Goal: Information Seeking & Learning: Learn about a topic

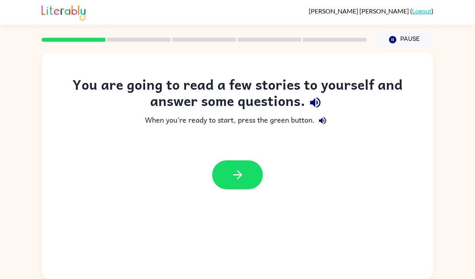
click at [319, 101] on icon "button" at bounding box center [316, 102] width 14 height 14
click at [245, 179] on button "button" at bounding box center [237, 174] width 51 height 29
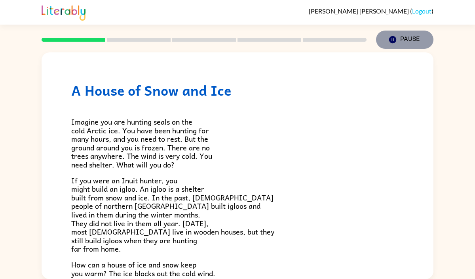
click at [393, 38] on icon "button" at bounding box center [392, 39] width 7 height 7
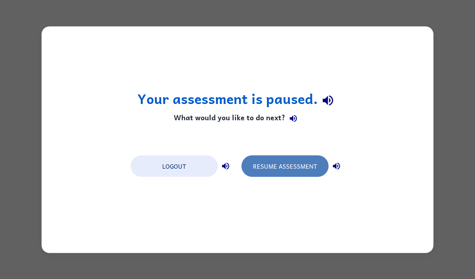
click at [260, 161] on button "Resume Assessment" at bounding box center [285, 165] width 87 height 21
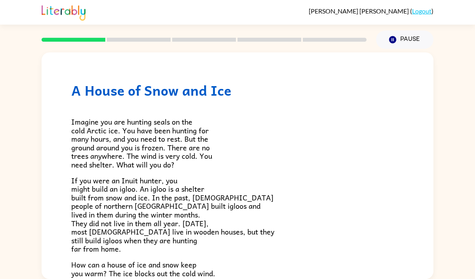
click at [143, 39] on rect at bounding box center [139, 40] width 64 height 4
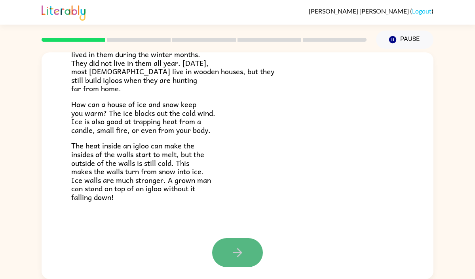
click at [253, 256] on button "button" at bounding box center [237, 252] width 51 height 29
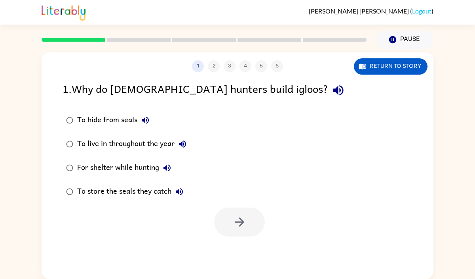
click at [141, 167] on div "For shelter while hunting" at bounding box center [126, 168] width 98 height 16
click at [234, 221] on icon "button" at bounding box center [240, 222] width 14 height 14
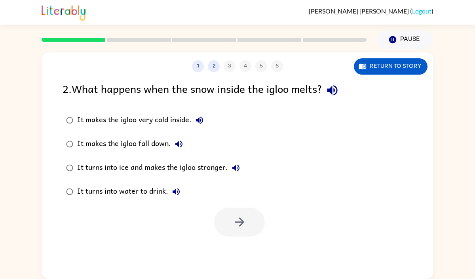
click at [231, 67] on div "1 2 3 4 5 6" at bounding box center [238, 66] width 392 height 12
click at [200, 66] on button "1" at bounding box center [198, 66] width 12 height 12
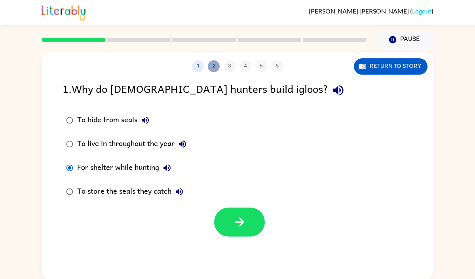
click at [212, 65] on button "2" at bounding box center [214, 66] width 12 height 12
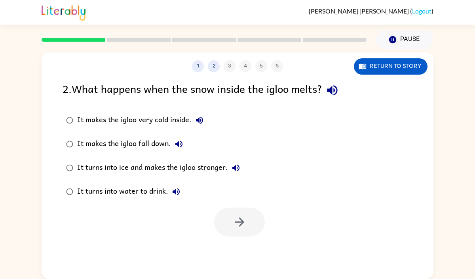
click at [150, 169] on div "It turns into ice and makes the igloo stronger." at bounding box center [160, 168] width 167 height 16
click at [225, 212] on button "button" at bounding box center [239, 221] width 51 height 29
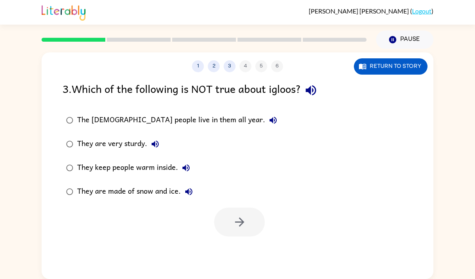
click at [174, 116] on div "The [DEMOGRAPHIC_DATA] people live in them all year." at bounding box center [179, 120] width 204 height 16
click at [229, 217] on button "button" at bounding box center [239, 221] width 51 height 29
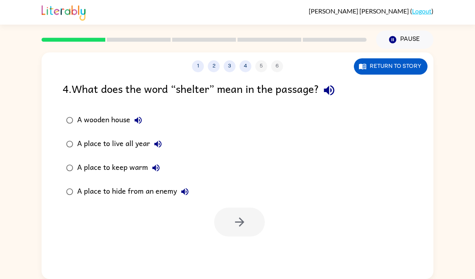
click at [132, 167] on div "A place to keep warm" at bounding box center [120, 168] width 87 height 16
click at [248, 220] on button "button" at bounding box center [239, 221] width 51 height 29
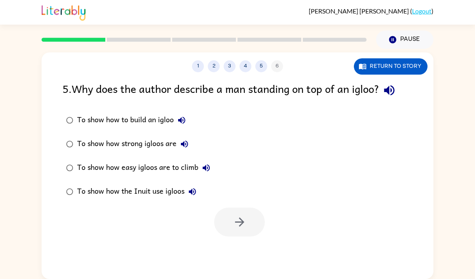
click at [139, 144] on div "To show how strong igloos are" at bounding box center [134, 144] width 115 height 16
click at [255, 221] on button "button" at bounding box center [239, 221] width 51 height 29
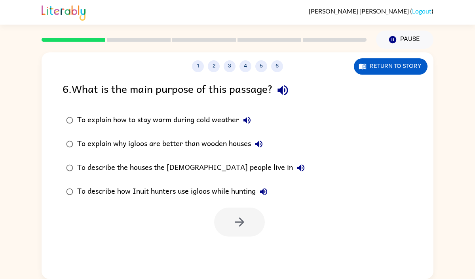
click at [187, 191] on div "To describe how Inuit hunters use igloos while hunting" at bounding box center [174, 191] width 195 height 16
click at [227, 218] on button "button" at bounding box center [239, 221] width 51 height 29
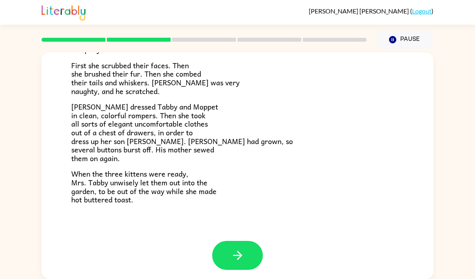
scroll to position [134, 0]
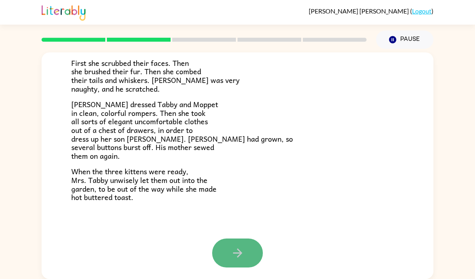
click at [232, 251] on icon "button" at bounding box center [238, 253] width 14 height 14
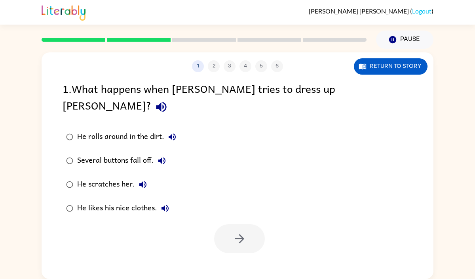
scroll to position [0, 0]
click at [128, 176] on div "He scratches her." at bounding box center [114, 184] width 74 height 16
click at [115, 153] on div "Several buttons fall off." at bounding box center [123, 161] width 93 height 16
click at [231, 226] on button "button" at bounding box center [239, 238] width 51 height 29
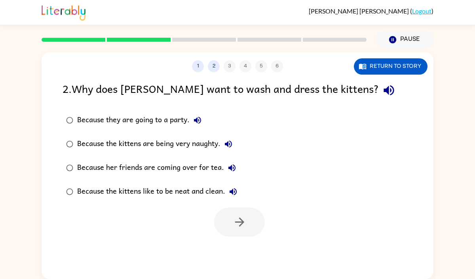
click at [177, 167] on div "Because her friends are coming over for tea." at bounding box center [158, 168] width 163 height 16
click at [225, 225] on button "button" at bounding box center [239, 221] width 51 height 29
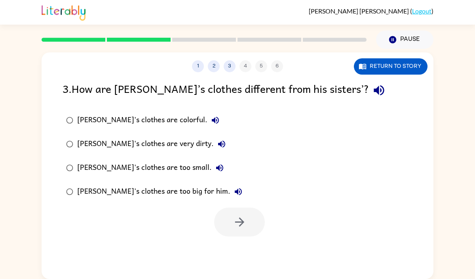
click at [160, 192] on div "[PERSON_NAME]'s clothes are too big for him." at bounding box center [161, 191] width 169 height 16
click at [235, 216] on icon "button" at bounding box center [240, 222] width 14 height 14
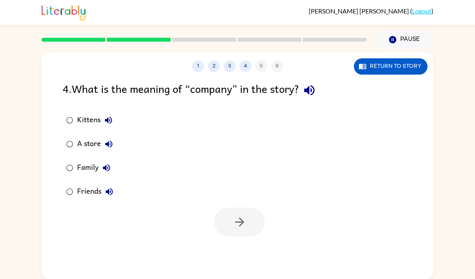
click at [86, 188] on div "Friends" at bounding box center [97, 191] width 40 height 16
click at [95, 115] on div "Kittens" at bounding box center [96, 120] width 39 height 16
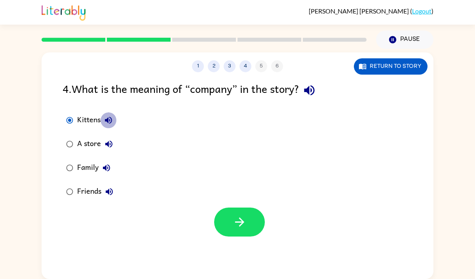
click at [112, 122] on icon "button" at bounding box center [109, 120] width 10 height 10
click at [109, 145] on icon "button" at bounding box center [108, 143] width 7 height 7
click at [107, 173] on button "Family" at bounding box center [107, 168] width 16 height 16
click at [111, 187] on icon "button" at bounding box center [110, 192] width 10 height 10
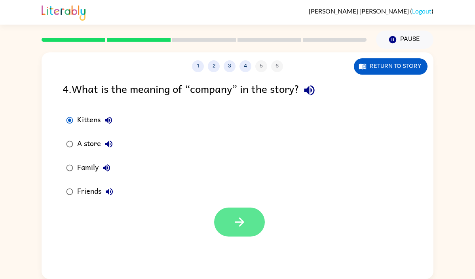
click at [231, 221] on button "button" at bounding box center [239, 221] width 51 height 29
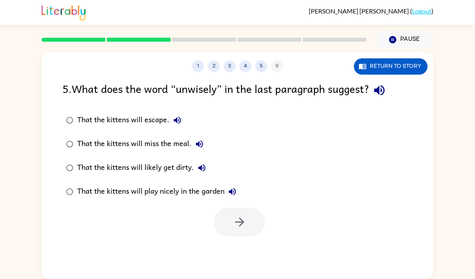
click at [171, 172] on div "That the kittens will likely get dirty." at bounding box center [143, 168] width 133 height 16
click at [218, 213] on button "button" at bounding box center [239, 221] width 51 height 29
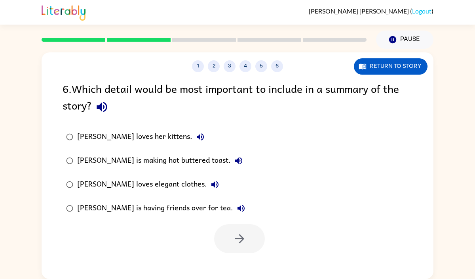
click at [166, 138] on div "[PERSON_NAME] loves her kittens." at bounding box center [142, 137] width 131 height 16
click at [164, 184] on div "[PERSON_NAME] loves elegant clothes." at bounding box center [150, 184] width 146 height 16
click at [259, 231] on button "button" at bounding box center [239, 238] width 51 height 29
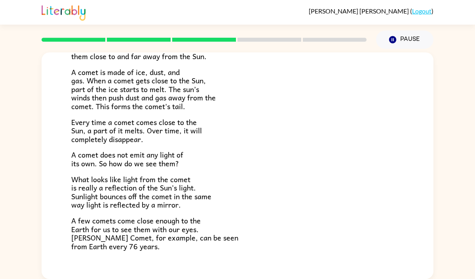
scroll to position [164, 0]
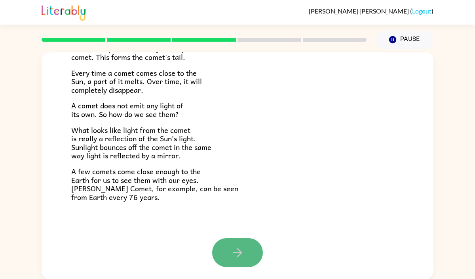
click at [234, 251] on icon "button" at bounding box center [238, 252] width 14 height 14
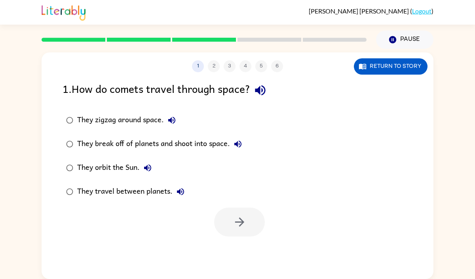
click at [124, 172] on div "They orbit the Sun." at bounding box center [116, 168] width 78 height 16
click at [260, 224] on button "button" at bounding box center [239, 221] width 51 height 29
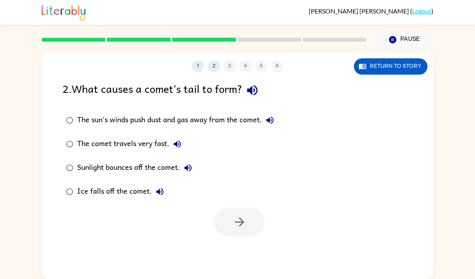
click at [189, 120] on div "The sun’s winds push dust and gas away from the comet." at bounding box center [177, 120] width 201 height 16
click at [248, 226] on button "button" at bounding box center [239, 221] width 51 height 29
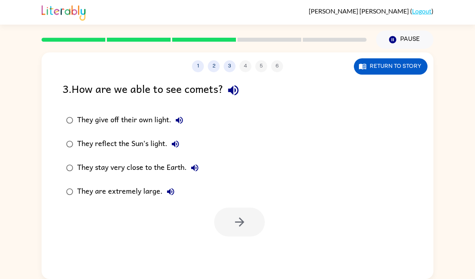
click at [134, 165] on div "They stay very close to the Earth." at bounding box center [140, 168] width 126 height 16
click at [231, 219] on button "button" at bounding box center [239, 221] width 51 height 29
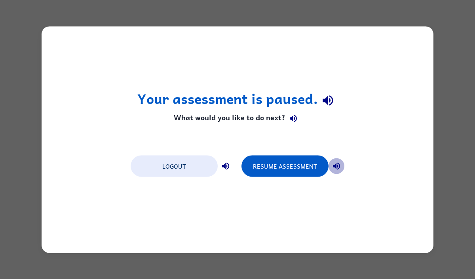
click at [337, 168] on icon "button" at bounding box center [337, 166] width 10 height 10
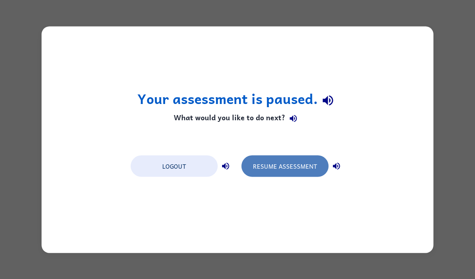
click at [310, 162] on button "Resume Assessment" at bounding box center [285, 165] width 87 height 21
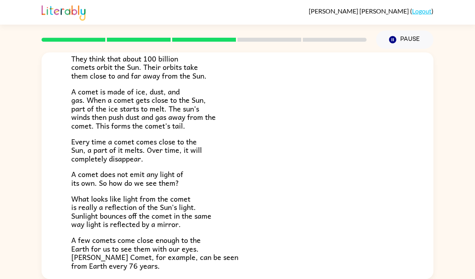
scroll to position [164, 0]
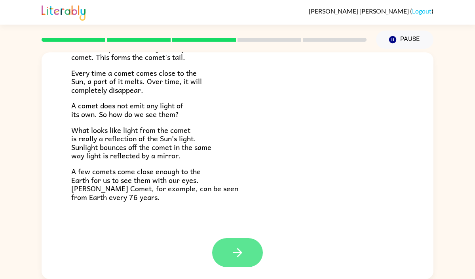
click at [236, 258] on icon "button" at bounding box center [238, 252] width 14 height 14
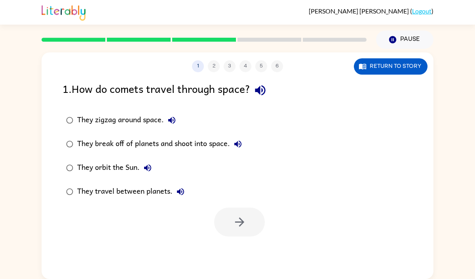
scroll to position [0, 0]
click at [143, 169] on button "They orbit the Sun." at bounding box center [148, 168] width 16 height 16
click at [124, 169] on div "They orbit the Sun." at bounding box center [116, 168] width 78 height 16
click at [225, 219] on button "button" at bounding box center [239, 221] width 51 height 29
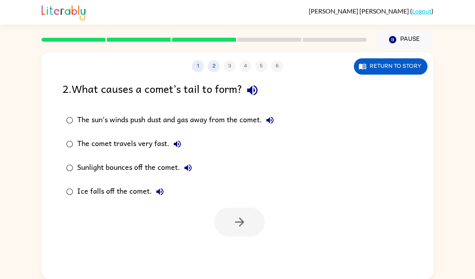
click at [141, 115] on div "The sun’s winds push dust and gas away from the comet." at bounding box center [177, 120] width 201 height 16
click at [246, 221] on icon "button" at bounding box center [240, 222] width 14 height 14
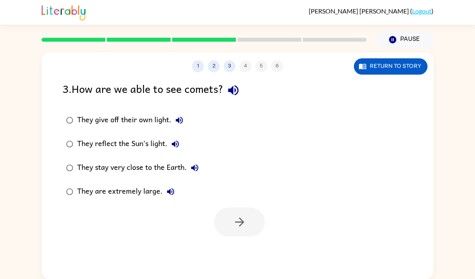
click at [133, 171] on div "They stay very close to the Earth." at bounding box center [140, 168] width 126 height 16
click at [229, 226] on button "button" at bounding box center [239, 221] width 51 height 29
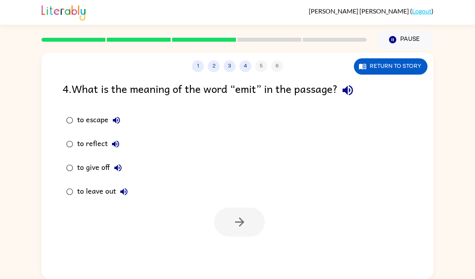
click at [96, 145] on div "to reflect" at bounding box center [100, 144] width 46 height 16
click at [216, 214] on div at bounding box center [239, 221] width 51 height 29
click at [235, 226] on icon "button" at bounding box center [240, 222] width 14 height 14
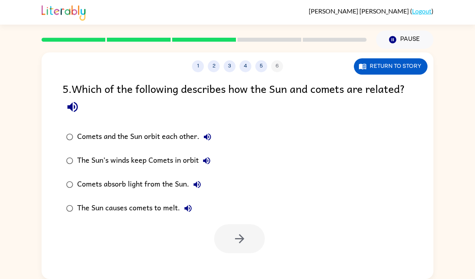
click at [235, 226] on div at bounding box center [239, 238] width 51 height 29
click at [132, 207] on div "The Sun causes comets to melt." at bounding box center [136, 208] width 119 height 16
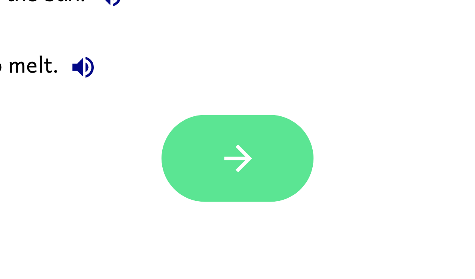
click at [237, 267] on div "1 2 3 4 5 6 Return to story 5 . Which of the following describes how the Sun an…" at bounding box center [238, 165] width 392 height 226
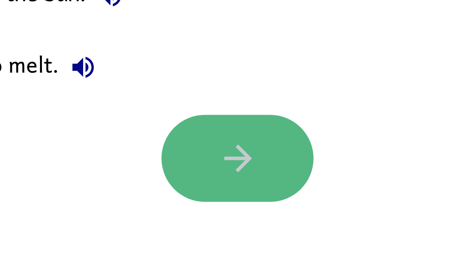
click at [241, 243] on icon "button" at bounding box center [240, 238] width 14 height 14
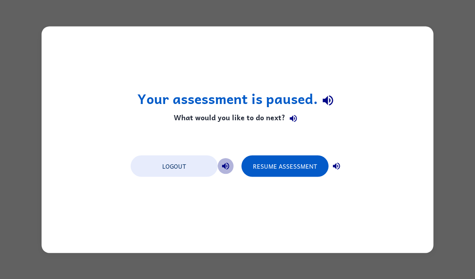
click at [229, 167] on icon "button" at bounding box center [225, 165] width 7 height 7
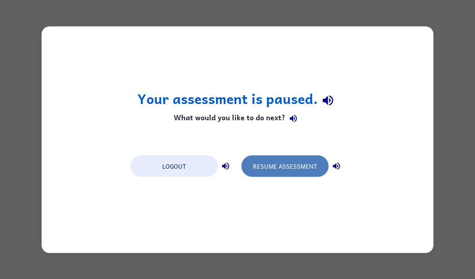
click at [280, 166] on button "Resume Assessment" at bounding box center [285, 165] width 87 height 21
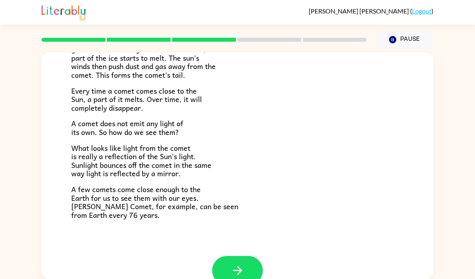
scroll to position [164, 0]
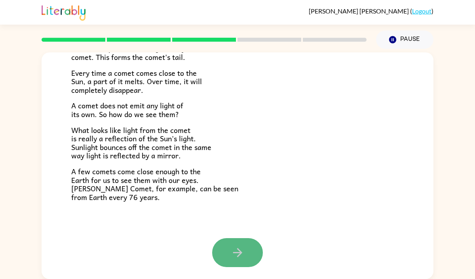
click at [224, 252] on button "button" at bounding box center [237, 252] width 51 height 29
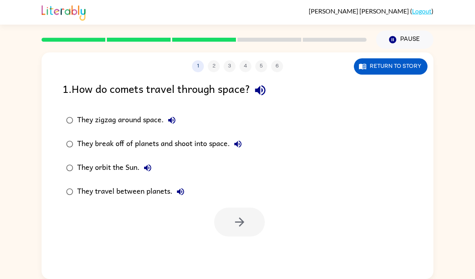
scroll to position [0, 0]
click at [130, 168] on div "They orbit the Sun." at bounding box center [116, 168] width 78 height 16
click at [229, 204] on div at bounding box center [238, 219] width 392 height 33
click at [230, 207] on div at bounding box center [238, 219] width 392 height 33
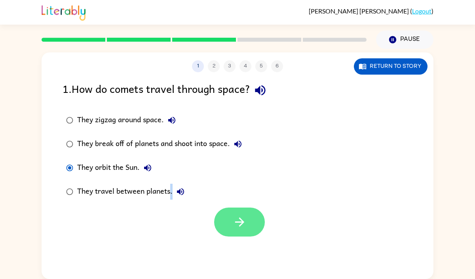
click at [233, 215] on icon "button" at bounding box center [240, 222] width 14 height 14
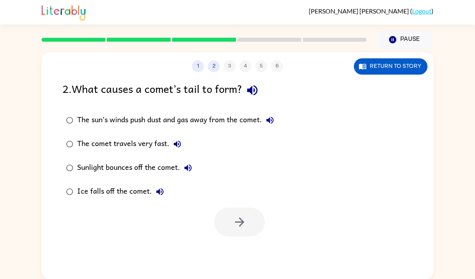
click at [116, 115] on div "The sun’s winds push dust and gas away from the comet." at bounding box center [177, 120] width 201 height 16
click at [227, 219] on button "button" at bounding box center [239, 221] width 51 height 29
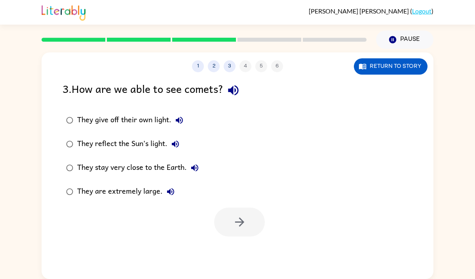
click at [137, 166] on div "They stay very close to the Earth." at bounding box center [140, 168] width 126 height 16
click at [231, 222] on button "button" at bounding box center [239, 221] width 51 height 29
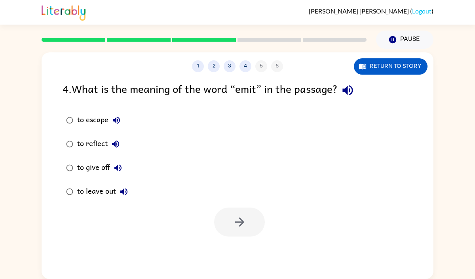
click at [99, 141] on div "to reflect" at bounding box center [100, 144] width 46 height 16
click at [233, 231] on button "button" at bounding box center [239, 221] width 51 height 29
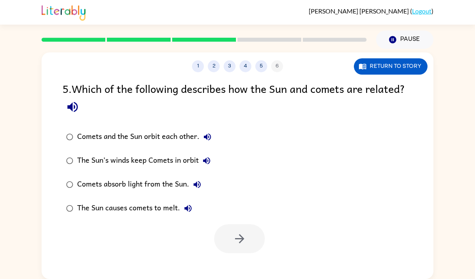
click at [145, 204] on div "The Sun causes comets to melt." at bounding box center [136, 208] width 119 height 16
click at [226, 235] on button "button" at bounding box center [239, 238] width 51 height 29
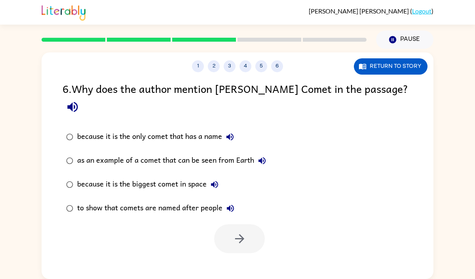
click at [159, 153] on div "as an example of a comet that can be seen from Earth" at bounding box center [173, 161] width 193 height 16
click at [235, 231] on icon "button" at bounding box center [240, 238] width 14 height 14
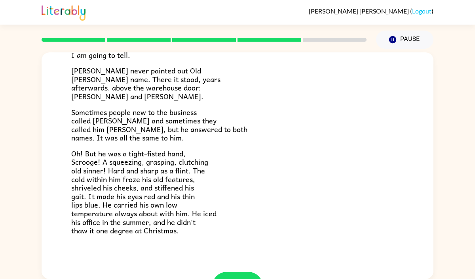
scroll to position [230, 0]
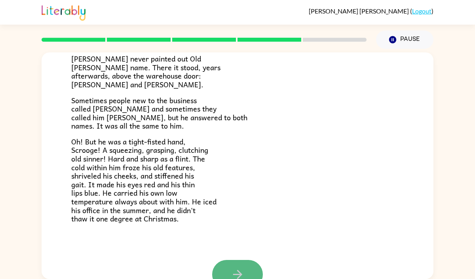
click at [233, 266] on button "button" at bounding box center [237, 274] width 51 height 29
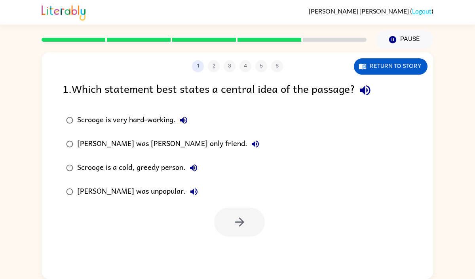
scroll to position [0, 0]
click at [145, 166] on div "Scrooge is a cold, greedy person." at bounding box center [139, 168] width 124 height 16
click at [158, 145] on div "[PERSON_NAME] was [PERSON_NAME] only friend." at bounding box center [170, 144] width 186 height 16
click at [225, 213] on button "button" at bounding box center [239, 221] width 51 height 29
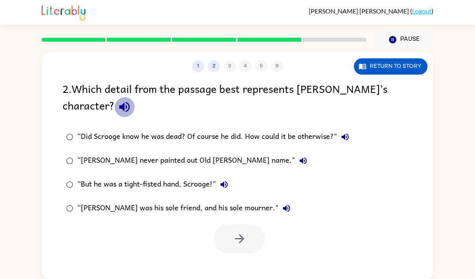
click at [119, 105] on icon "button" at bounding box center [124, 107] width 10 height 10
click at [238, 206] on div "“[PERSON_NAME] was his sole friend, and his sole mourner."" at bounding box center [186, 208] width 218 height 16
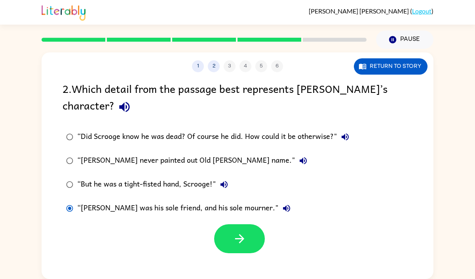
click at [282, 206] on icon "button" at bounding box center [287, 208] width 10 height 10
click at [250, 232] on button "button" at bounding box center [239, 238] width 51 height 29
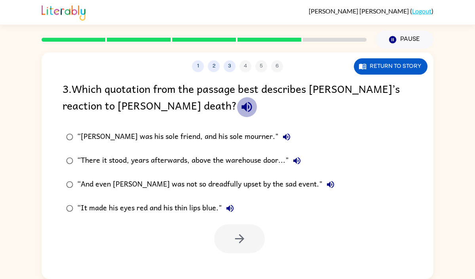
click at [242, 109] on icon "button" at bounding box center [247, 107] width 10 height 10
click at [138, 138] on div "“[PERSON_NAME] was his sole friend, and his sole mourner."" at bounding box center [186, 137] width 218 height 16
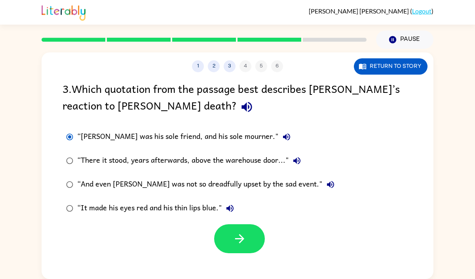
click at [137, 159] on div "“There it stood, years afterwards, above the warehouse door..."" at bounding box center [191, 161] width 228 height 16
click at [137, 183] on div "“And even [PERSON_NAME] was not so dreadfully upset by the sad event."" at bounding box center [208, 184] width 262 height 16
click at [222, 233] on button "button" at bounding box center [239, 238] width 51 height 29
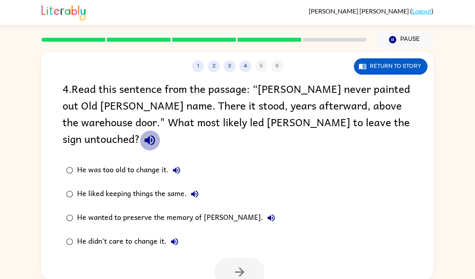
click at [155, 135] on icon "button" at bounding box center [150, 140] width 10 height 10
click at [157, 186] on div "He liked keeping things the same." at bounding box center [140, 194] width 126 height 16
click at [178, 210] on div "He wanted to preserve the memory of [PERSON_NAME]." at bounding box center [178, 218] width 202 height 16
click at [176, 186] on div "He liked keeping things the same." at bounding box center [140, 194] width 126 height 16
click at [178, 210] on div "He wanted to preserve the memory of [PERSON_NAME]." at bounding box center [178, 218] width 202 height 16
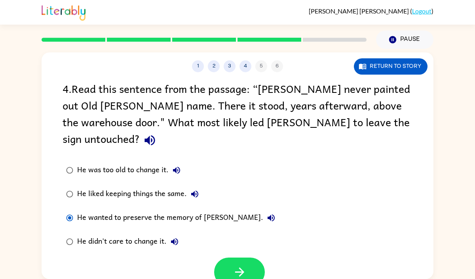
click at [235, 253] on div at bounding box center [238, 269] width 392 height 33
click at [231, 265] on button "button" at bounding box center [239, 271] width 51 height 29
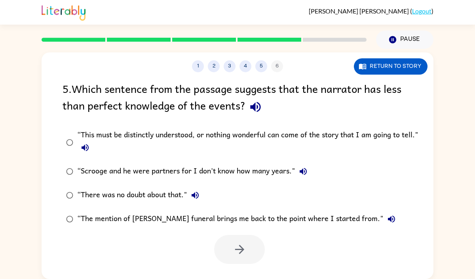
click at [256, 103] on icon "button" at bounding box center [256, 107] width 14 height 14
click at [88, 150] on icon "button" at bounding box center [85, 148] width 10 height 10
click at [179, 170] on div "“Scrooge and he were partners for I don't know how many years."" at bounding box center [194, 171] width 234 height 16
click at [247, 250] on button "button" at bounding box center [239, 249] width 51 height 29
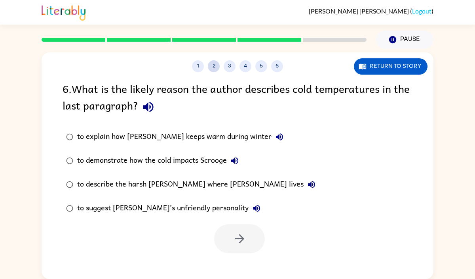
click at [216, 70] on button "2" at bounding box center [214, 66] width 12 height 12
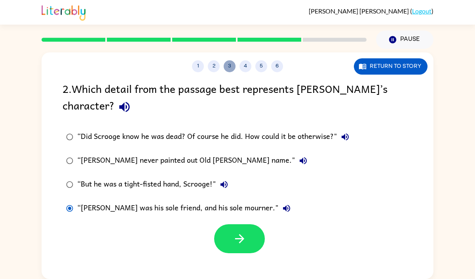
click at [225, 66] on button "3" at bounding box center [230, 66] width 12 height 12
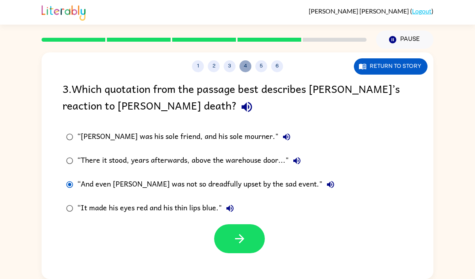
click at [242, 65] on button "4" at bounding box center [246, 66] width 12 height 12
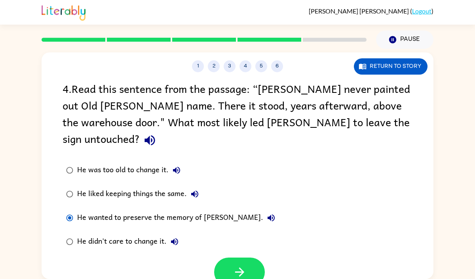
click at [237, 253] on div at bounding box center [238, 269] width 392 height 33
click at [234, 263] on button "button" at bounding box center [239, 271] width 51 height 29
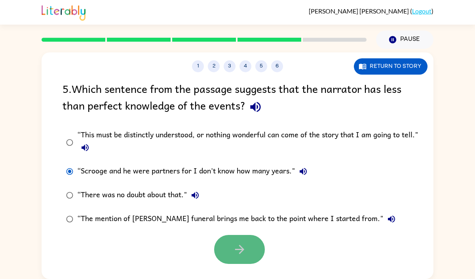
click at [235, 242] on icon "button" at bounding box center [240, 249] width 14 height 14
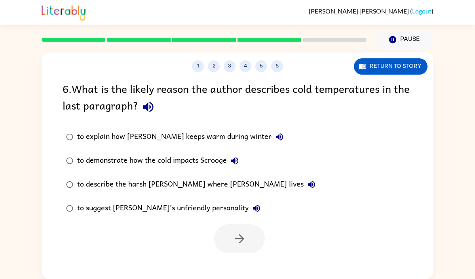
click at [153, 107] on icon "button" at bounding box center [148, 107] width 10 height 10
click at [206, 163] on div "to demonstrate how the cold impacts Scrooge" at bounding box center [160, 161] width 166 height 16
click at [236, 248] on button "button" at bounding box center [239, 238] width 51 height 29
